Goal: Information Seeking & Learning: Learn about a topic

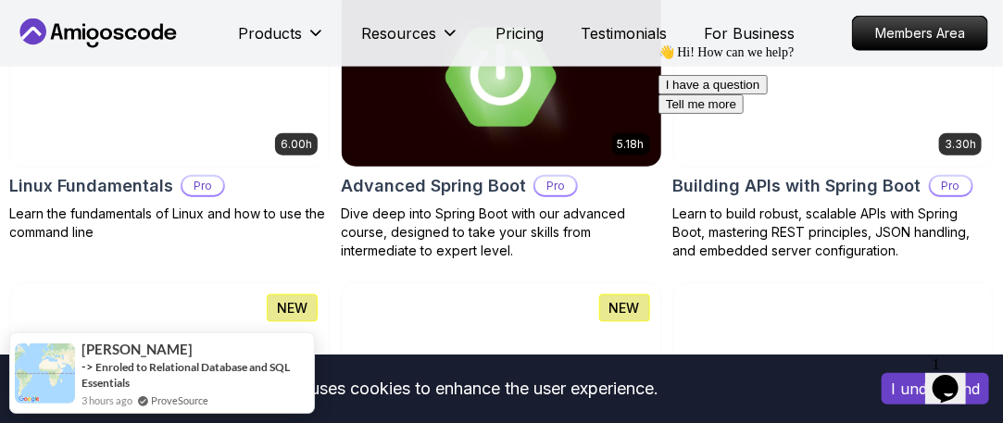
scroll to position [648, 0]
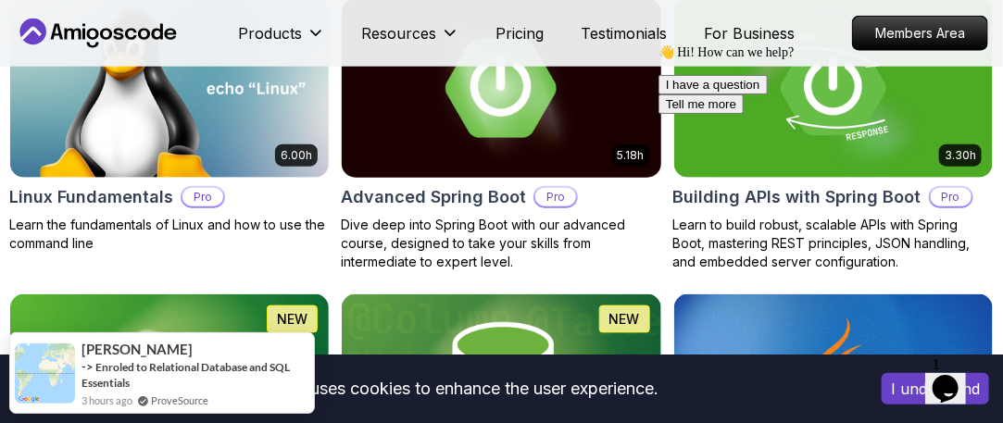
click at [526, 119] on img at bounding box center [501, 87] width 335 height 187
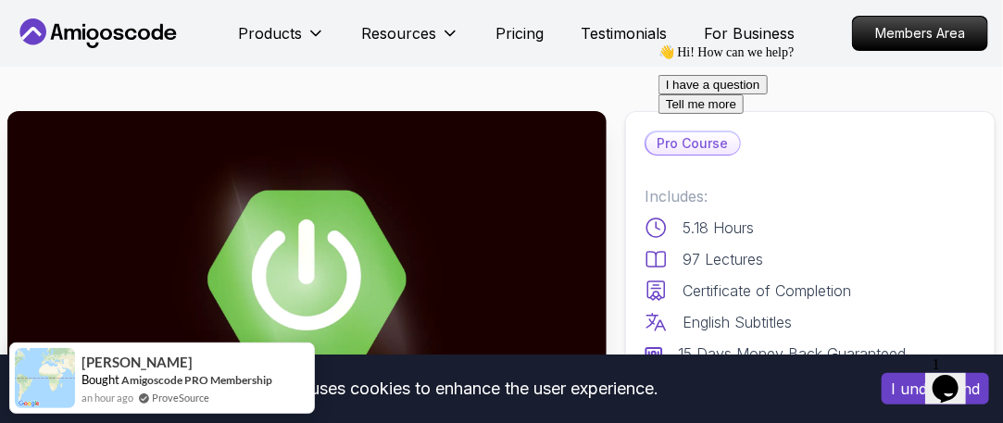
scroll to position [93, 0]
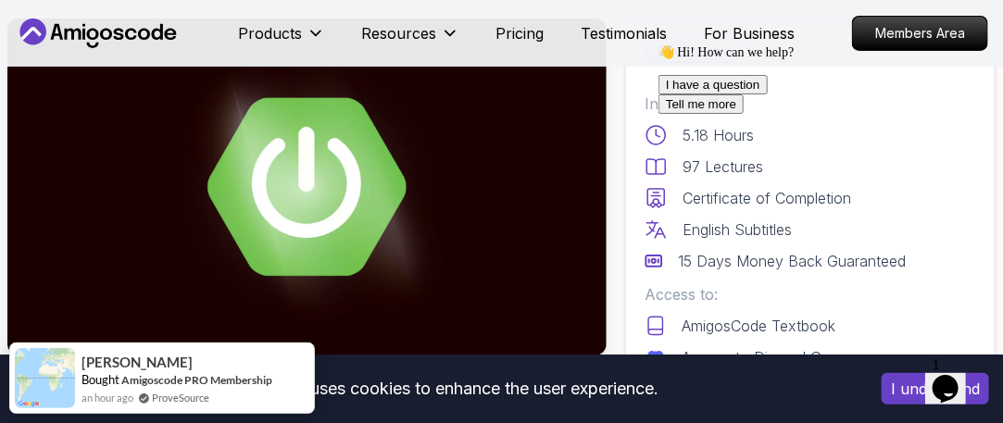
click at [657, 44] on icon "Chat attention grabber" at bounding box center [657, 44] width 0 height 0
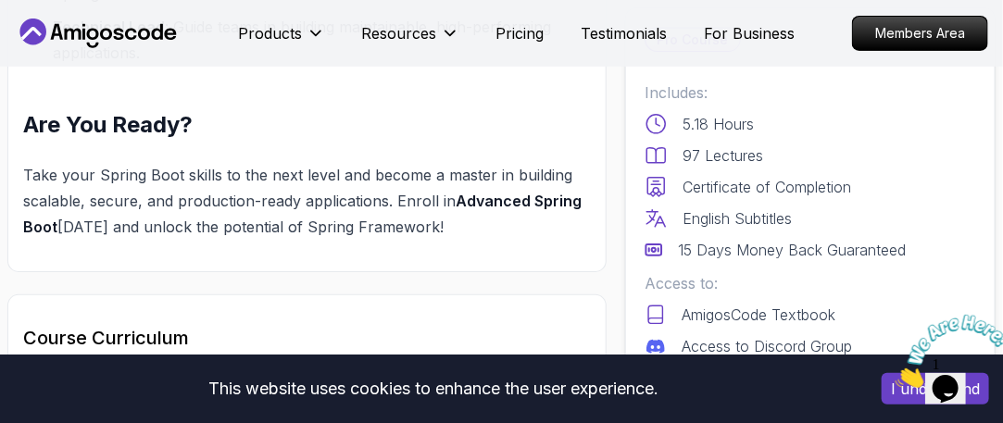
scroll to position [2778, 0]
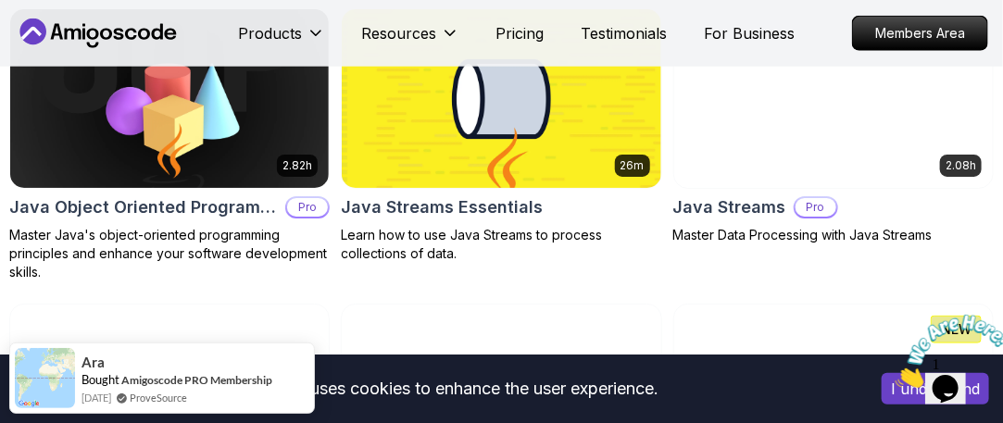
scroll to position [2963, 0]
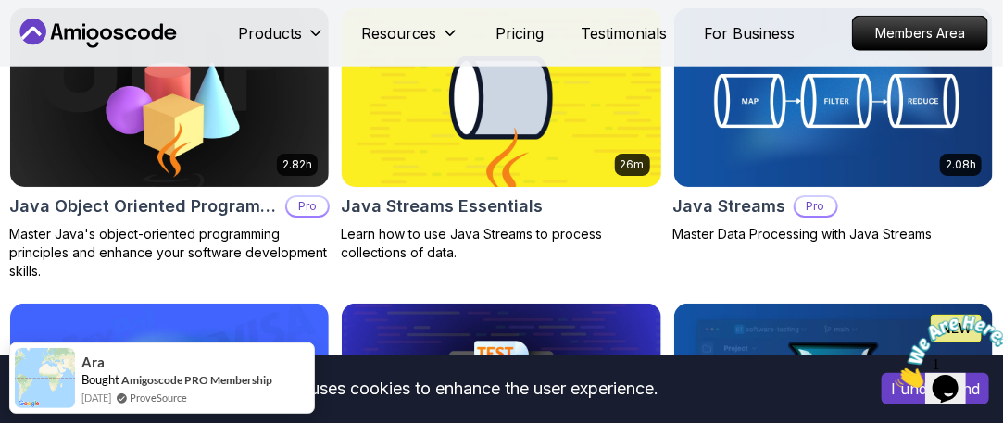
click at [534, 134] on img at bounding box center [501, 98] width 335 height 187
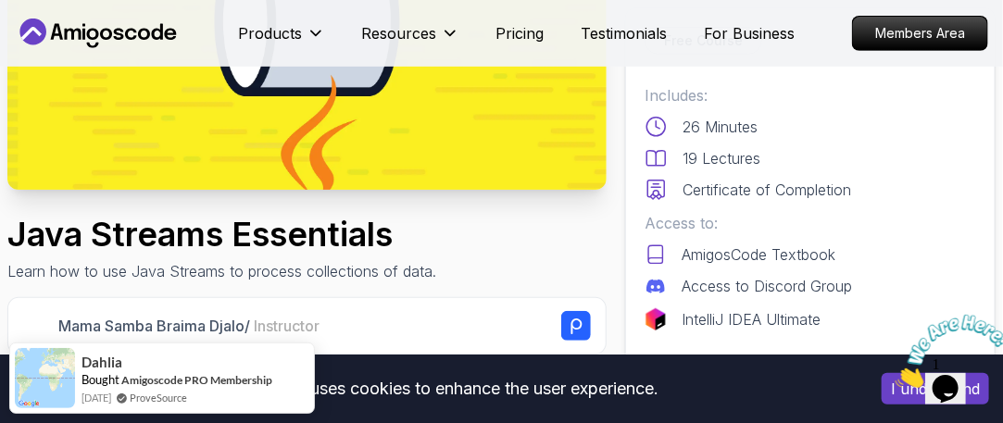
scroll to position [278, 0]
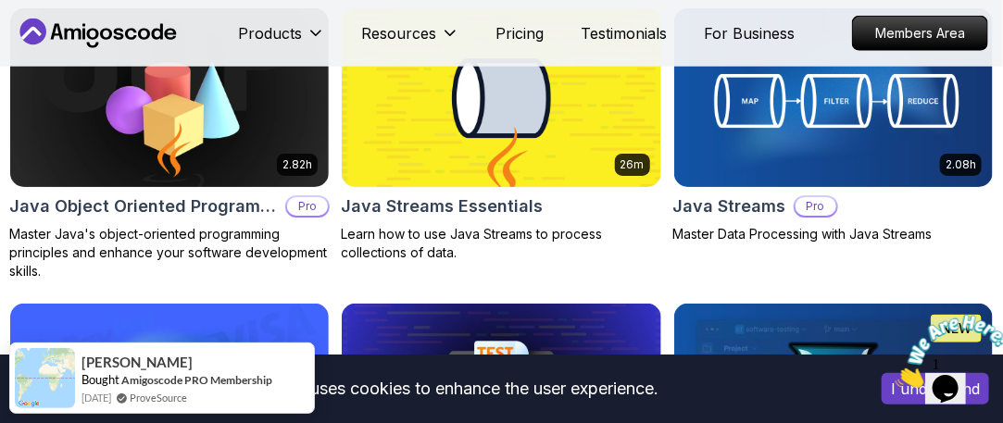
click at [894, 374] on icon "Close" at bounding box center [894, 382] width 0 height 16
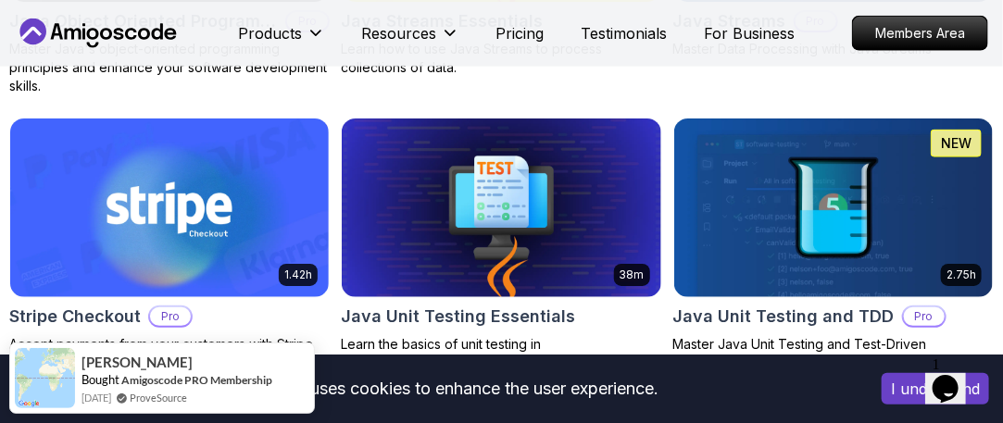
scroll to position [2778, 0]
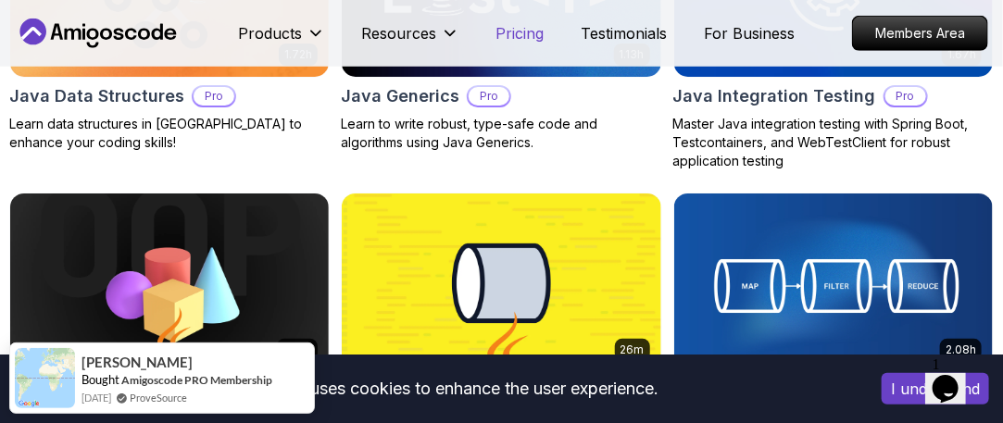
click at [496, 34] on p "Pricing" at bounding box center [520, 33] width 48 height 22
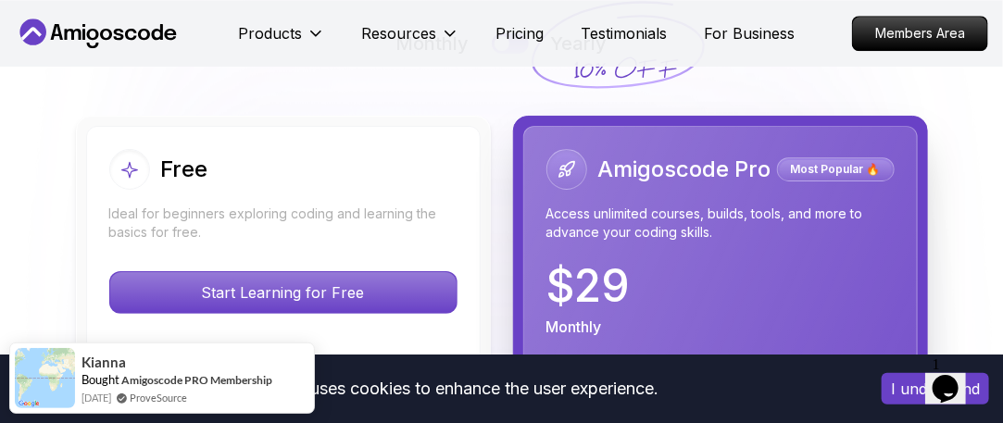
scroll to position [4011, 0]
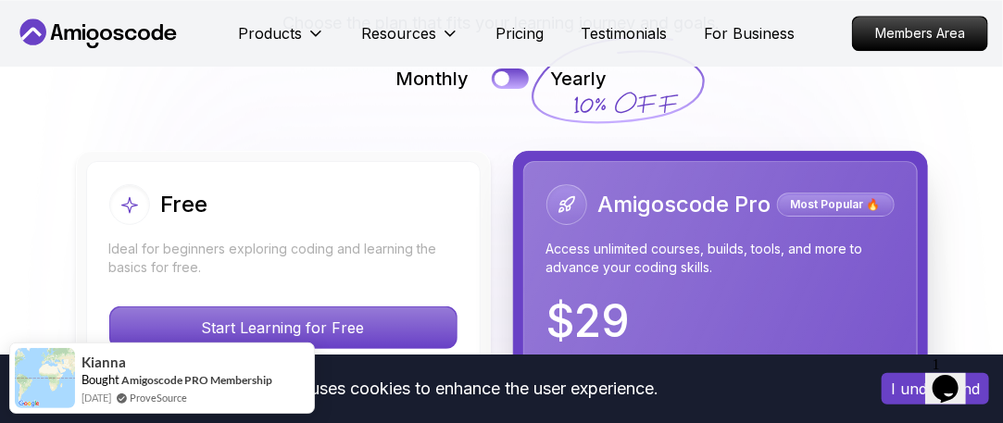
click at [343, 307] on p "Start Learning for Free" at bounding box center [283, 327] width 346 height 41
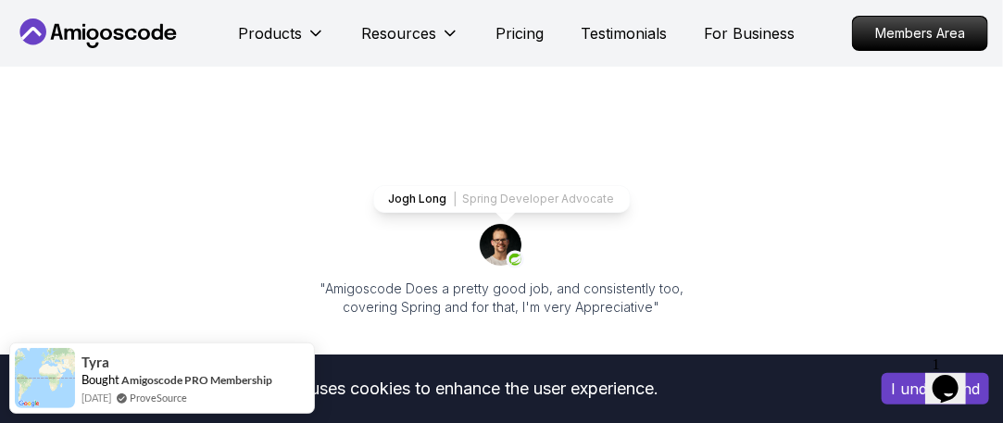
click at [128, 23] on icon at bounding box center [98, 34] width 167 height 30
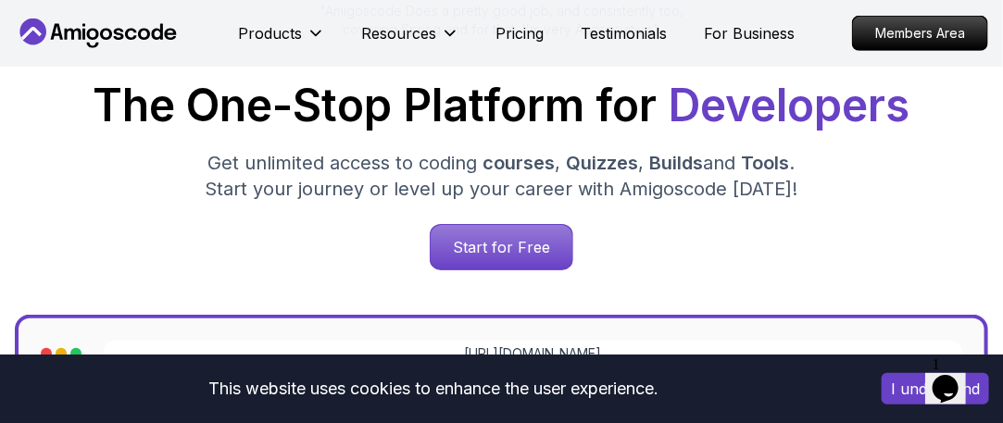
scroll to position [926, 0]
